Goal: Navigation & Orientation: Find specific page/section

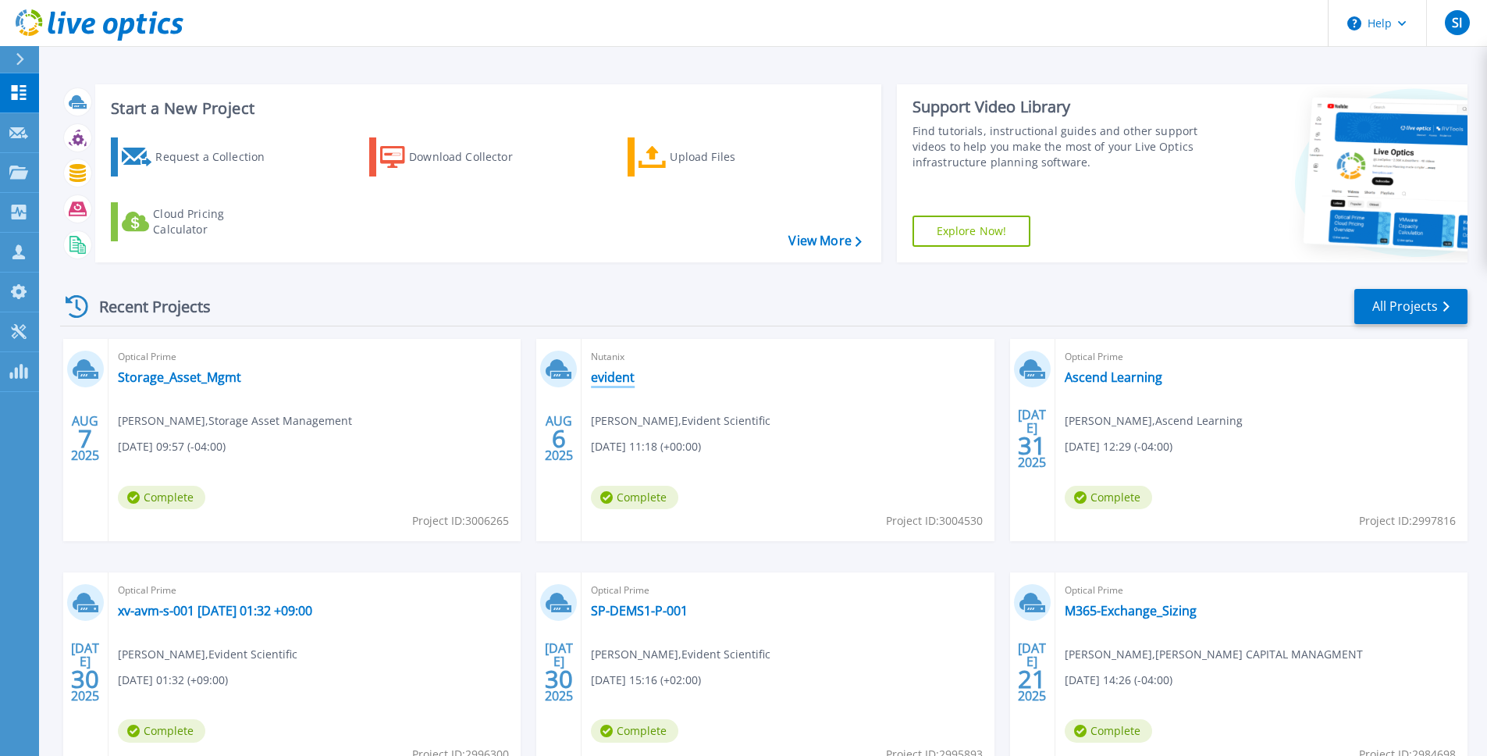
click at [621, 378] on link "evident" at bounding box center [613, 377] width 44 height 16
